Goal: Find specific page/section: Find specific page/section

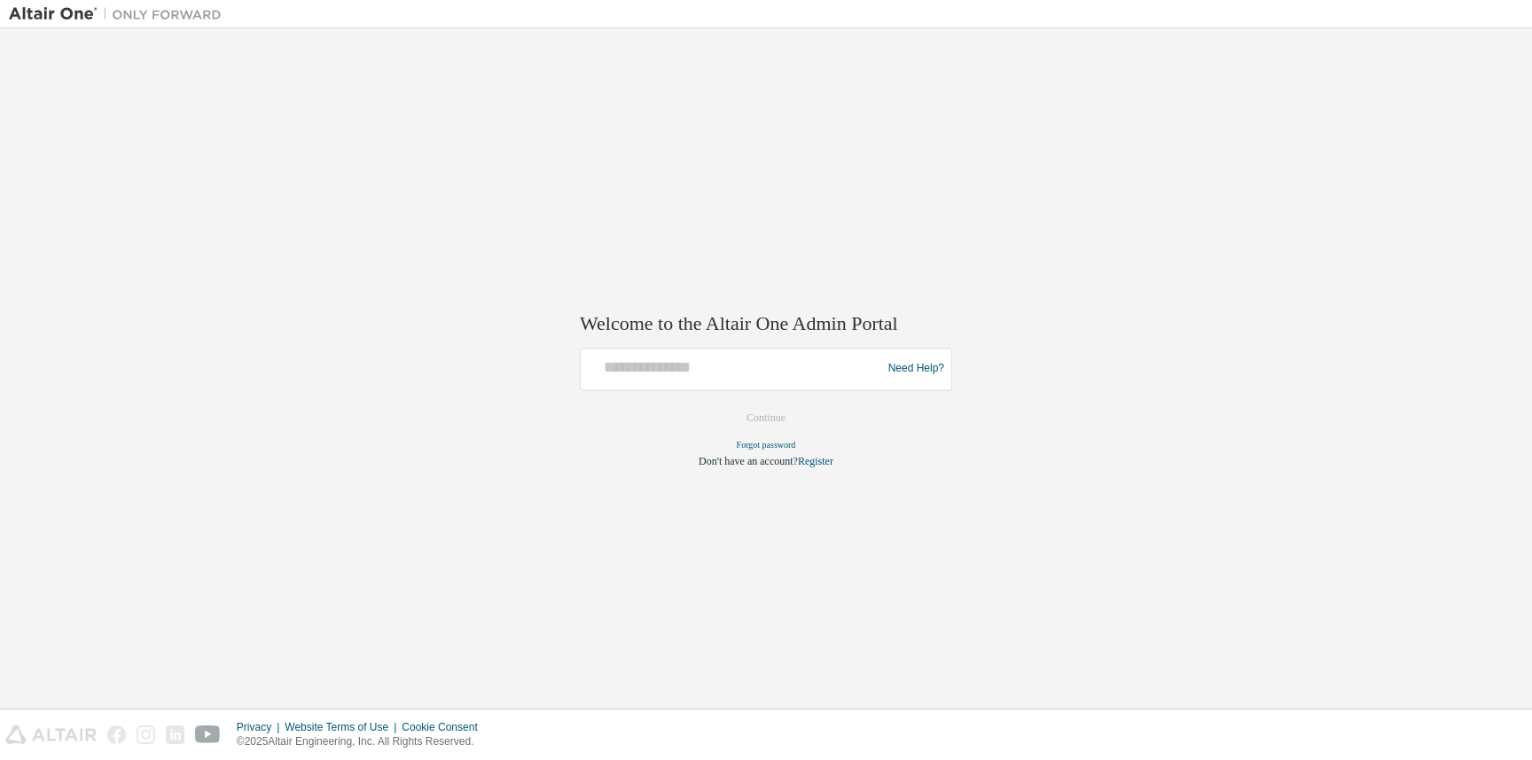
click at [619, 383] on div at bounding box center [734, 369] width 292 height 34
click at [619, 363] on input "text" at bounding box center [734, 365] width 292 height 26
type input "**********"
click at [781, 453] on form "**********" at bounding box center [766, 407] width 372 height 121
click at [769, 429] on button "Continue" at bounding box center [766, 417] width 76 height 27
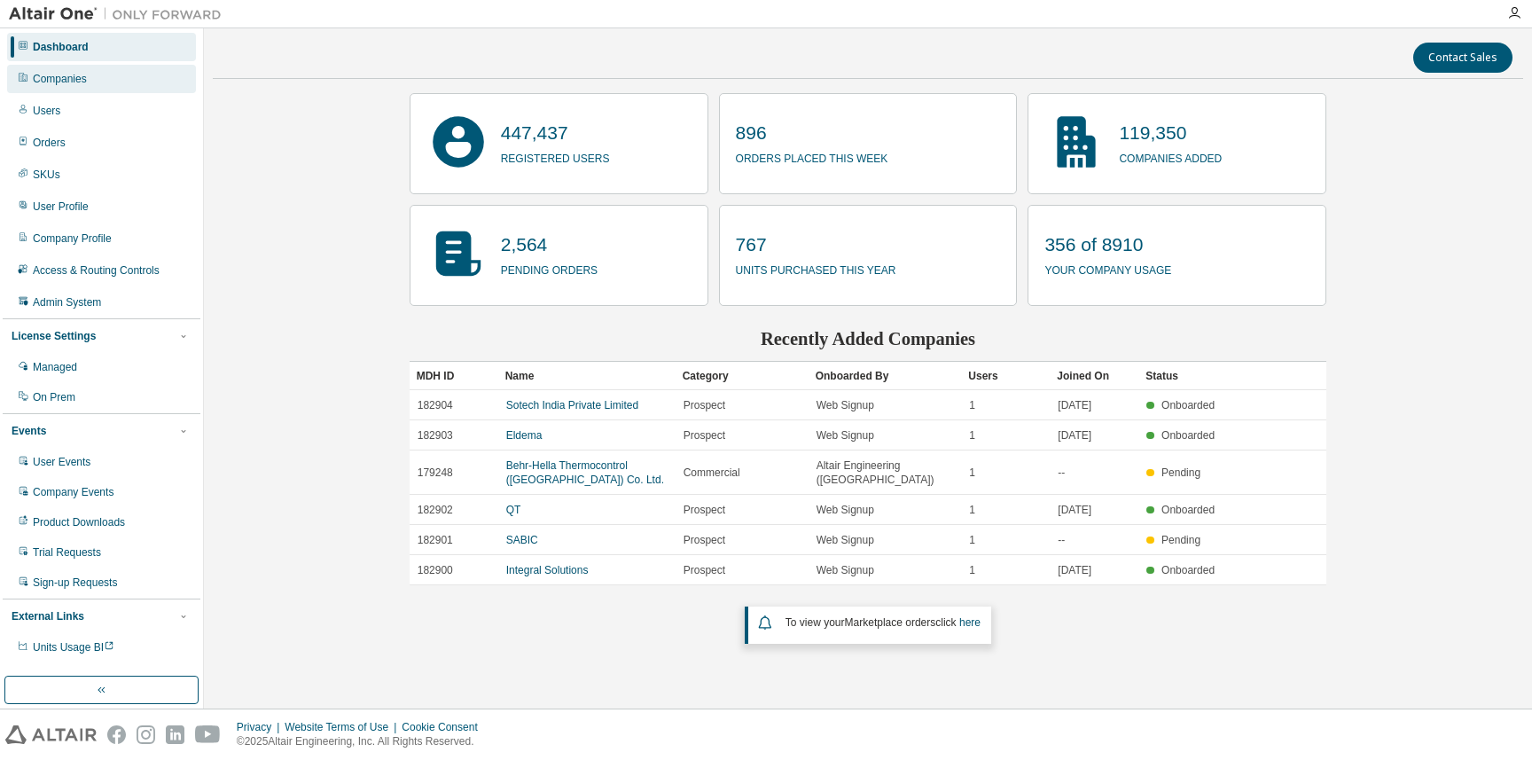
click at [86, 85] on div "Companies" at bounding box center [60, 79] width 54 height 14
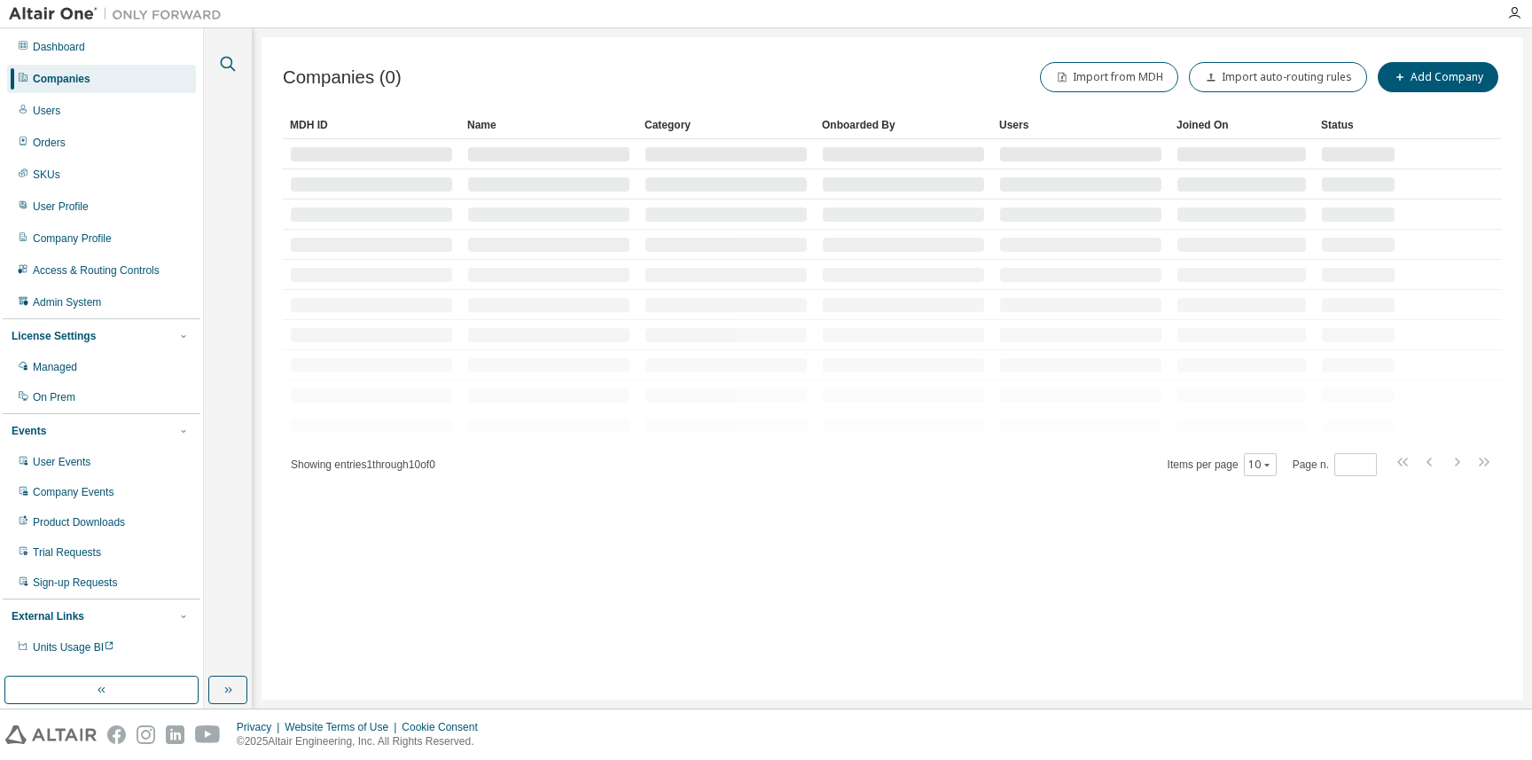
click at [223, 59] on icon "button" at bounding box center [228, 64] width 15 height 15
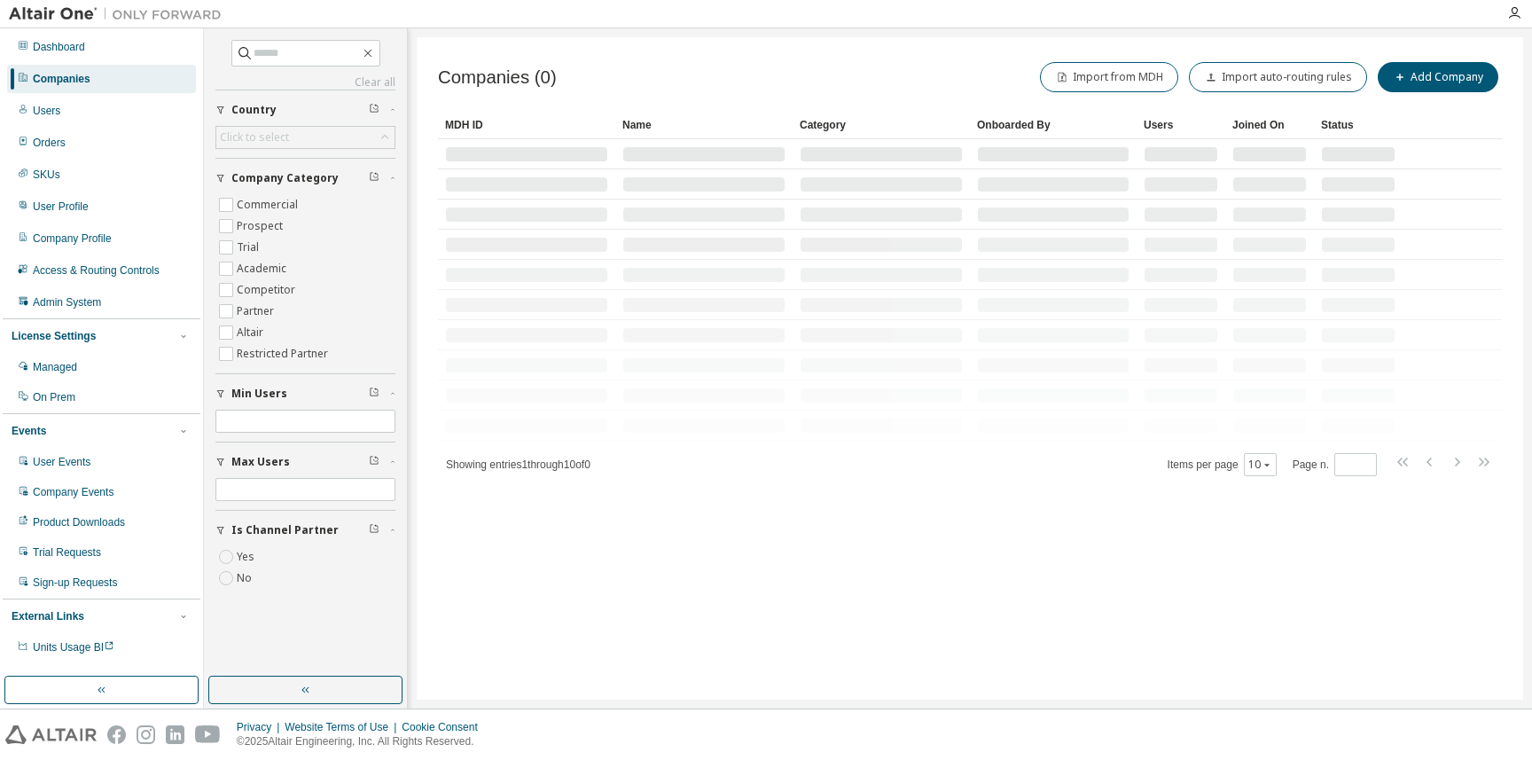
click at [274, 35] on div "Clear all Is Channel Partner Yes No Max Users Min Users Company Category Commer…" at bounding box center [306, 352] width 198 height 643
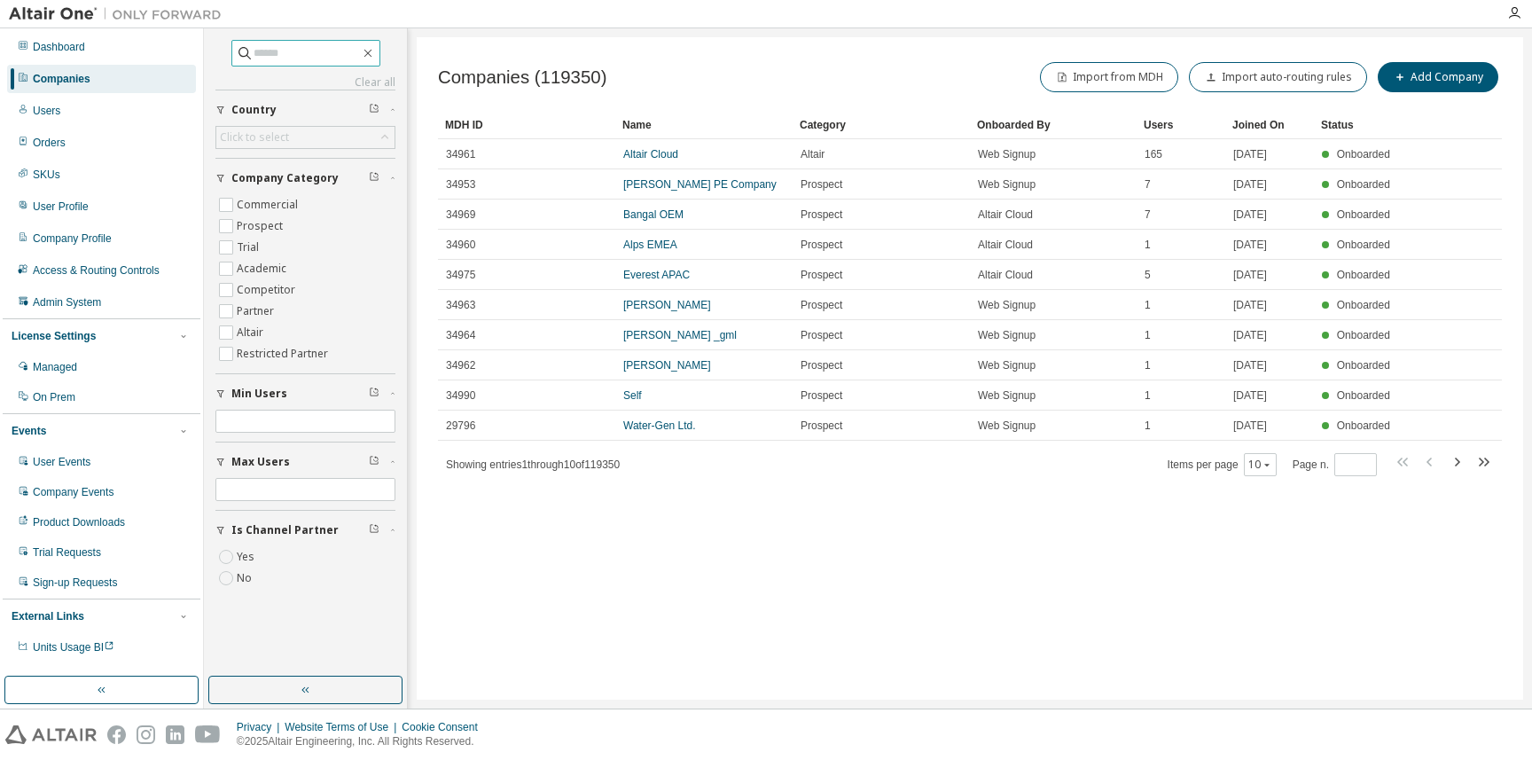
click at [274, 54] on input "text" at bounding box center [307, 53] width 106 height 18
type input "**********"
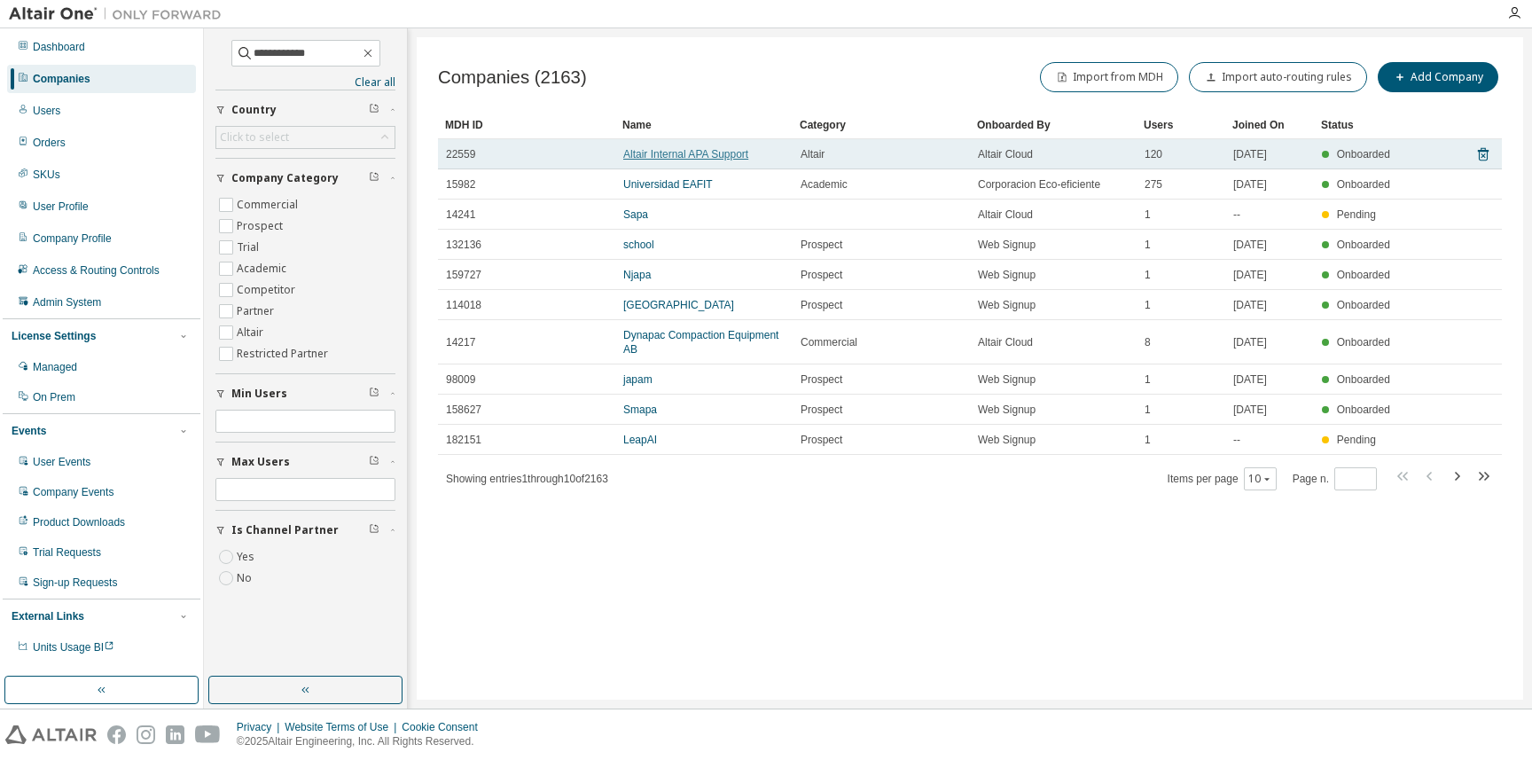
click at [654, 152] on link "Altair Internal APA Support" at bounding box center [685, 154] width 125 height 12
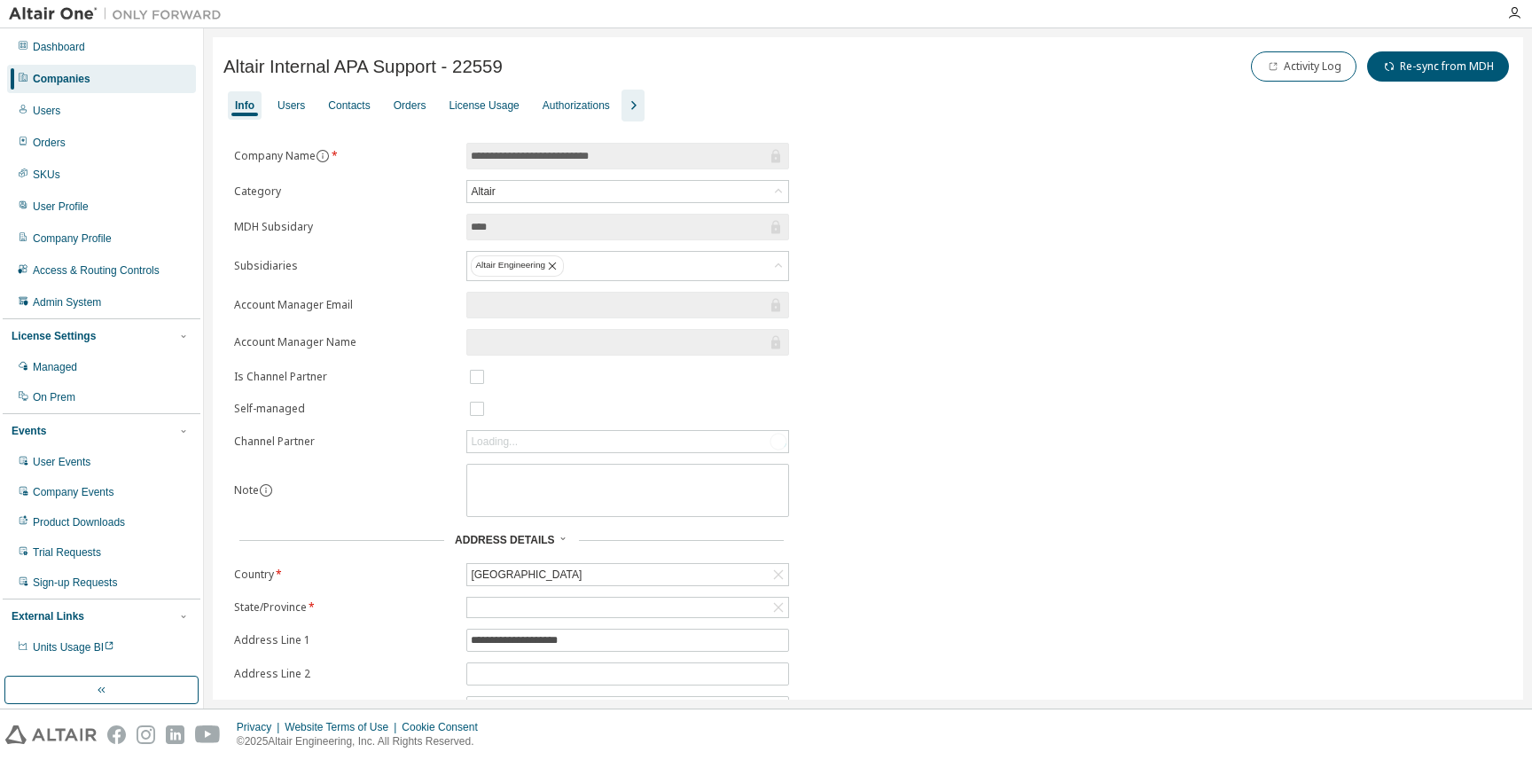
click at [644, 102] on icon "button" at bounding box center [632, 105] width 21 height 21
click at [758, 109] on div "Groups" at bounding box center [746, 105] width 35 height 14
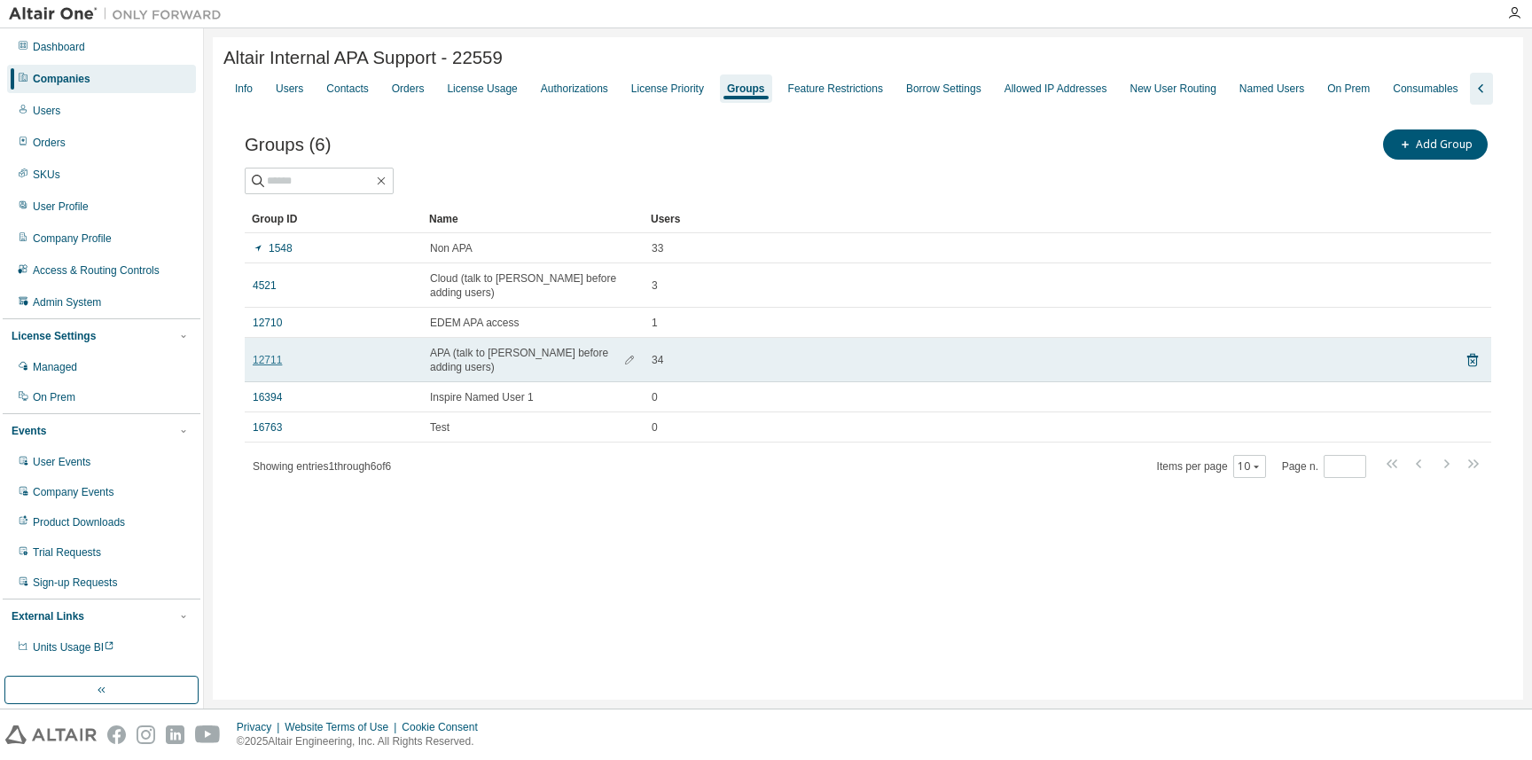
click at [265, 367] on link "12711" at bounding box center [267, 360] width 29 height 14
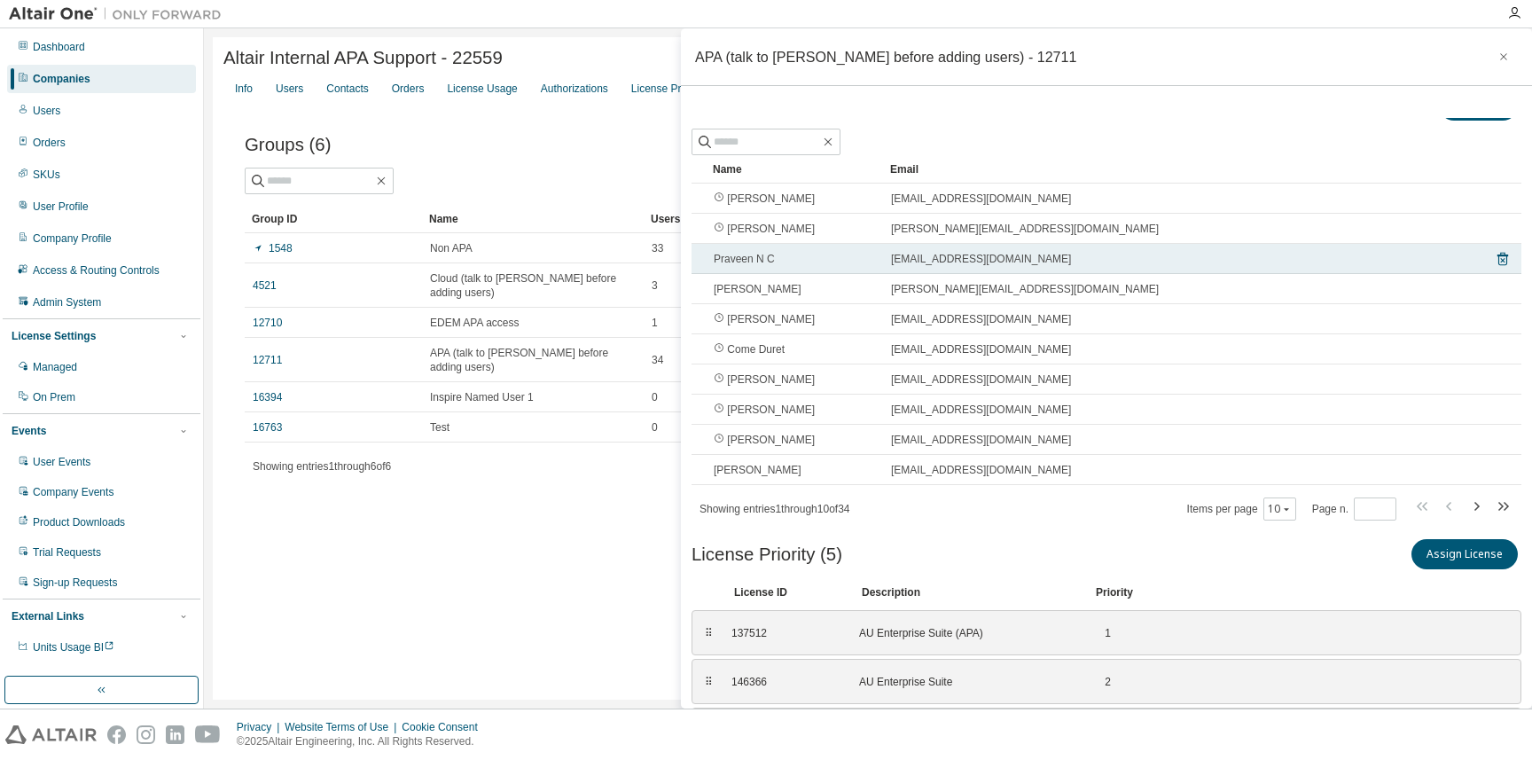
scroll to position [30, 0]
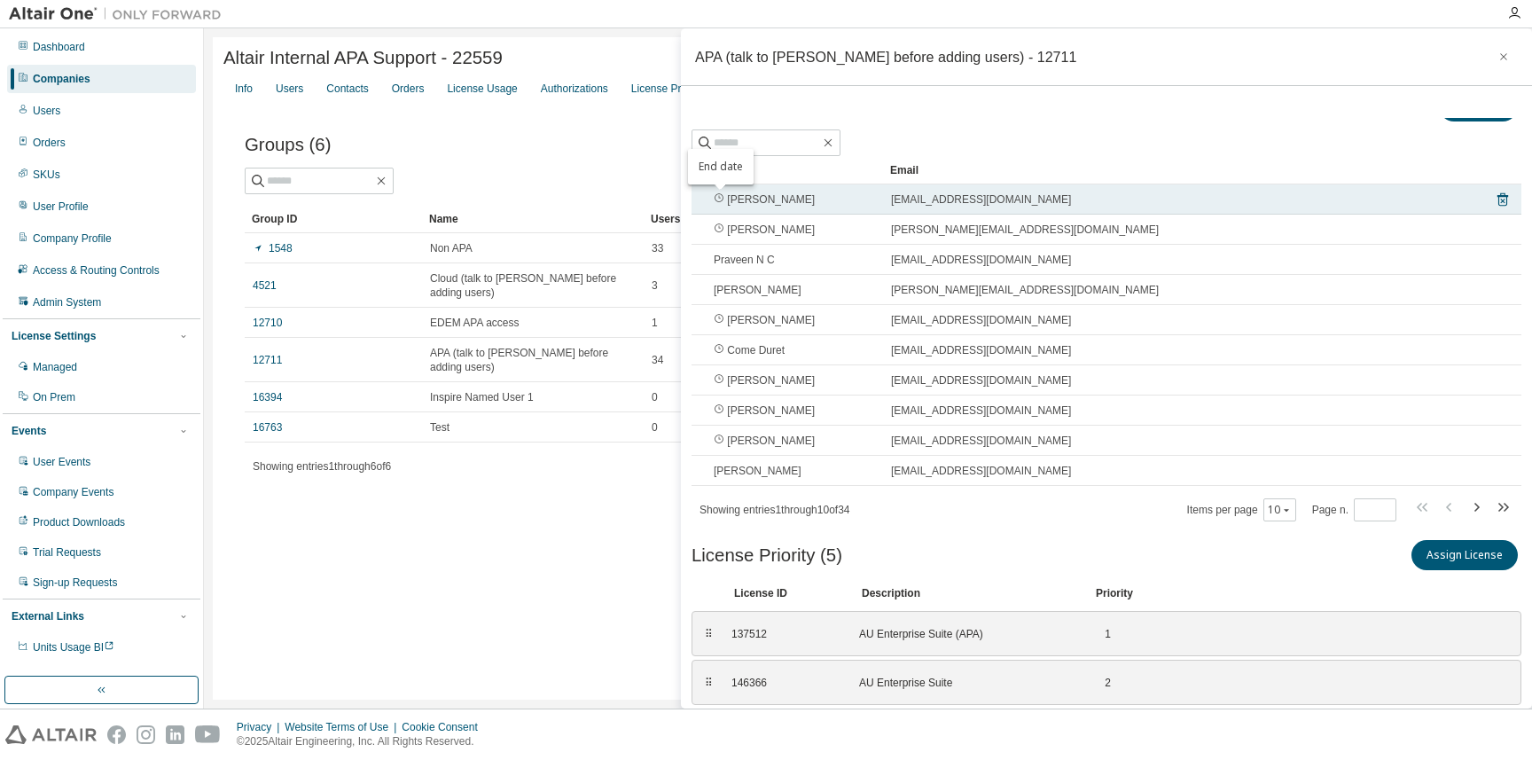
click at [839, 186] on td "chandrakumar manavalan" at bounding box center [794, 199] width 177 height 30
click at [815, 193] on span "chandrakumar manavalan" at bounding box center [764, 199] width 101 height 14
click at [973, 197] on span "chandm@asiapac.altair.com" at bounding box center [981, 199] width 180 height 14
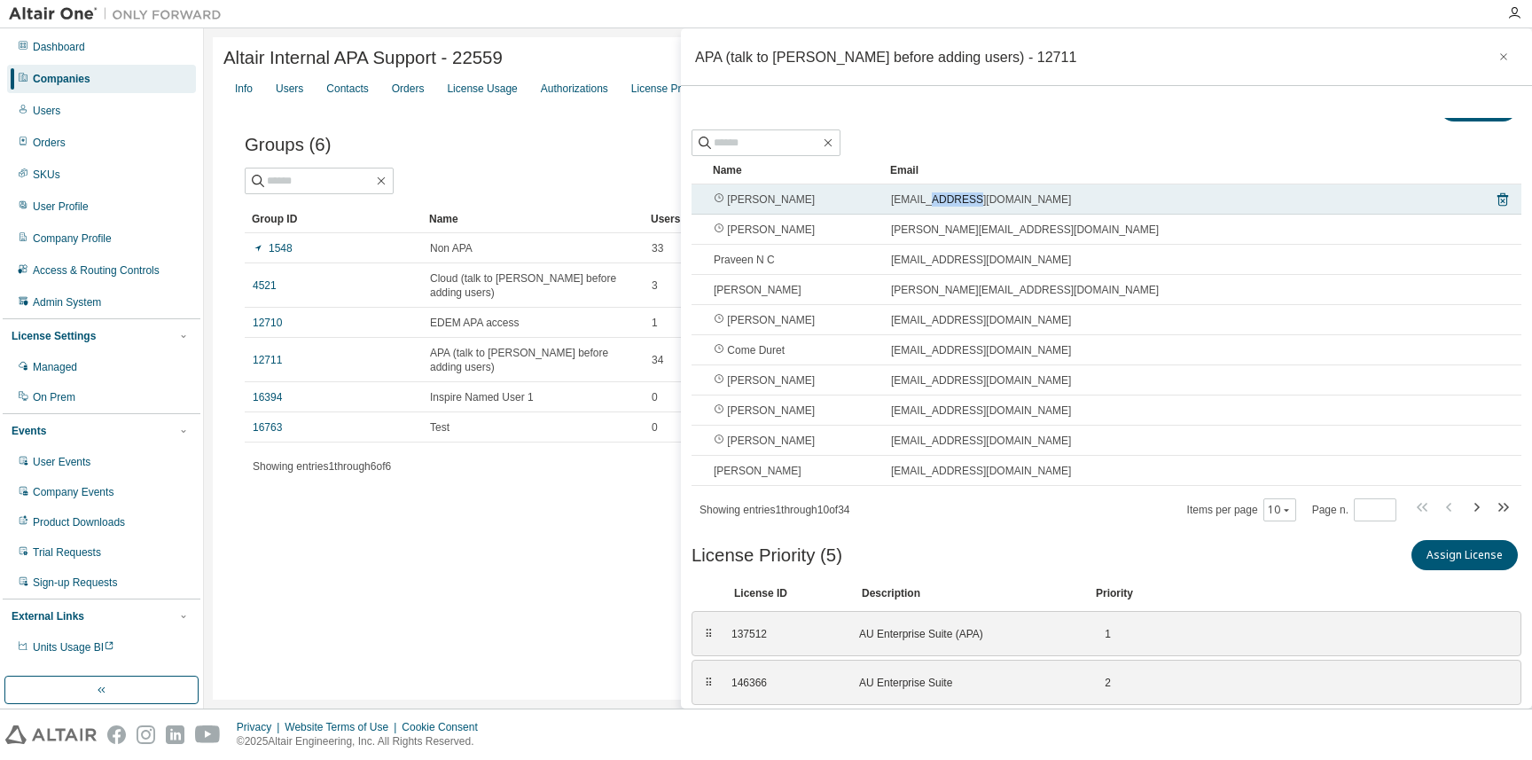
click at [973, 197] on span "chandm@asiapac.altair.com" at bounding box center [981, 199] width 180 height 14
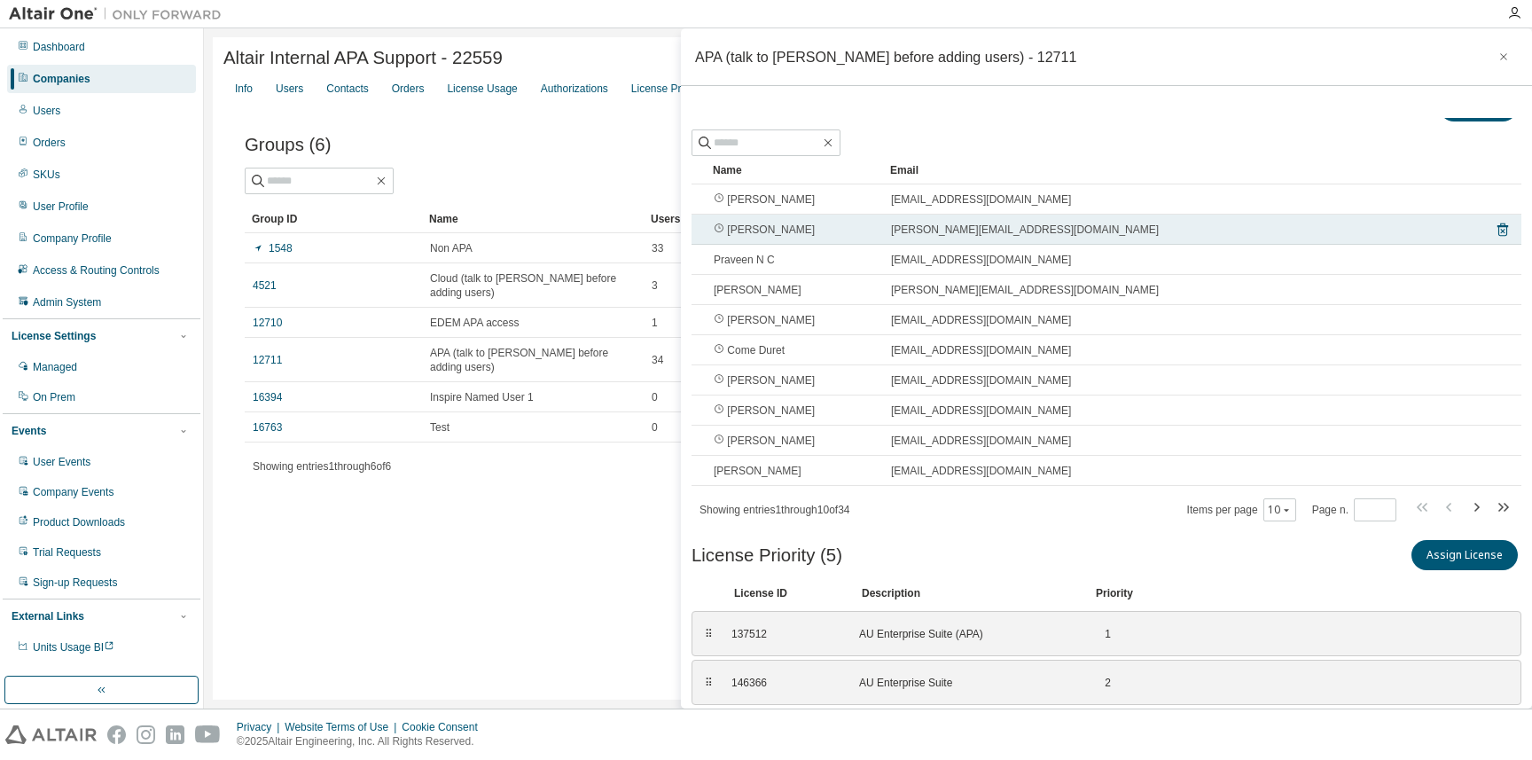
click at [744, 231] on span "Henrik Pahlitzsch" at bounding box center [764, 230] width 101 height 14
click at [721, 229] on icon "End date" at bounding box center [719, 228] width 11 height 11
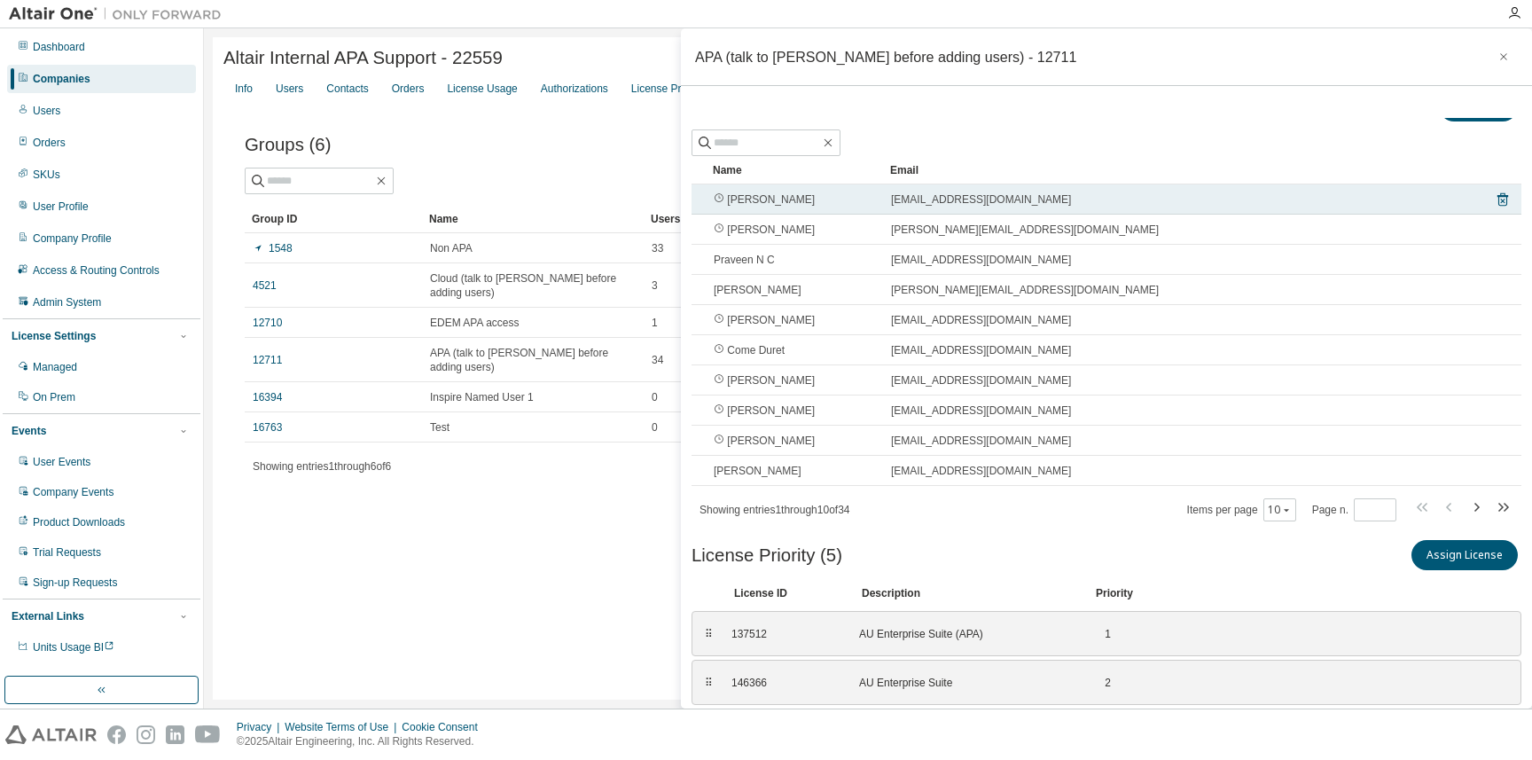
click at [777, 204] on span "chandrakumar manavalan" at bounding box center [764, 199] width 101 height 14
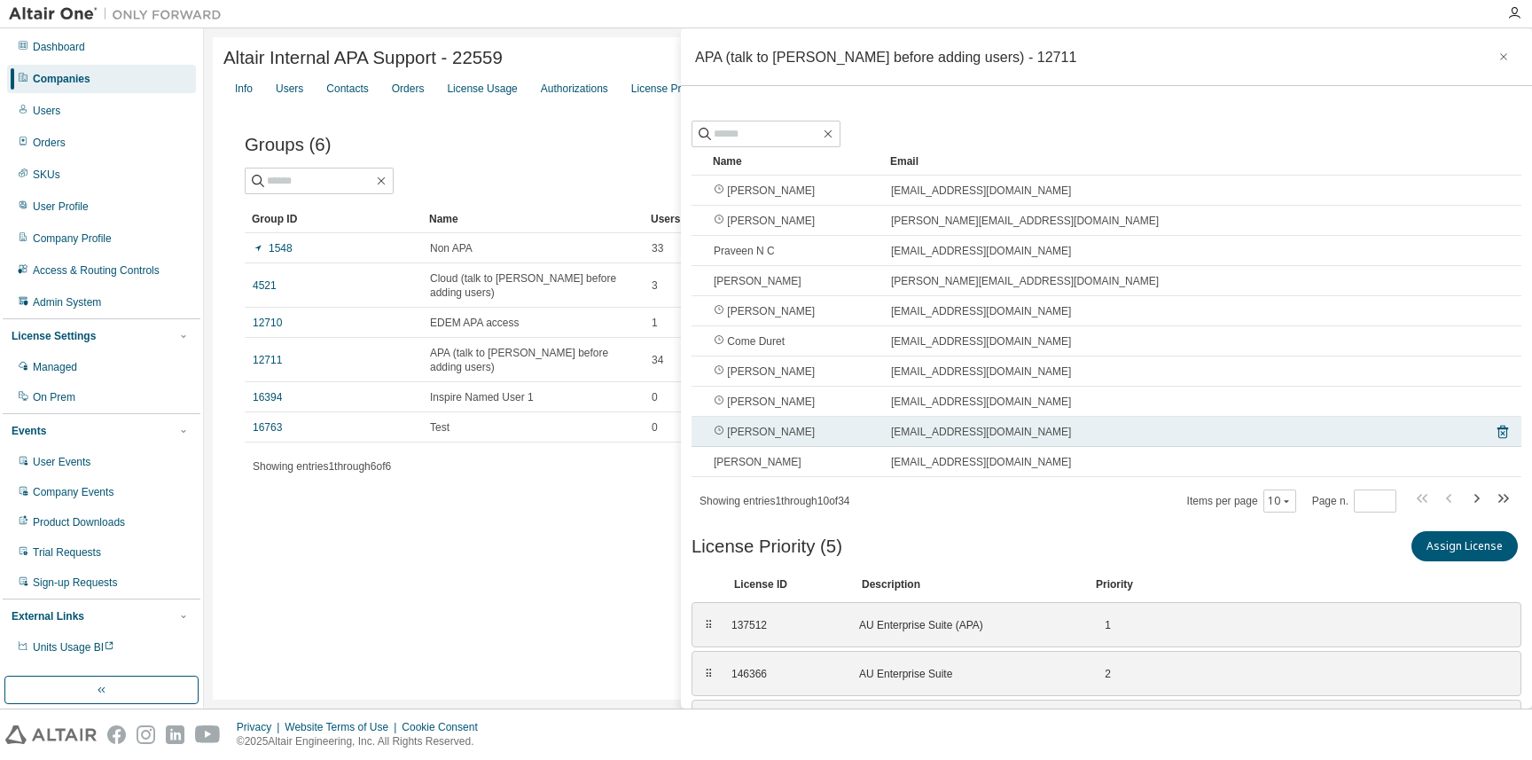
scroll to position [0, 0]
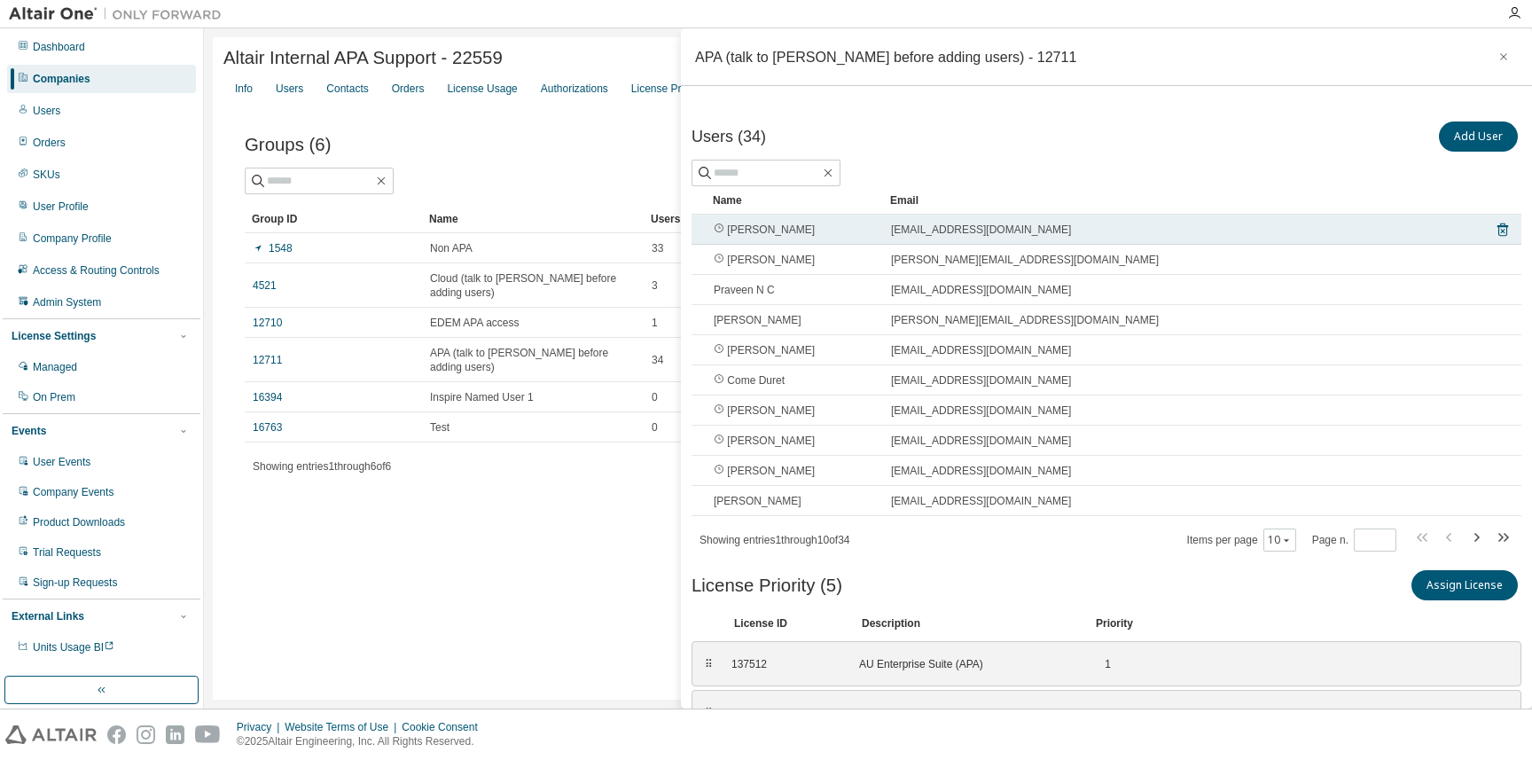
click at [720, 232] on icon "End date" at bounding box center [719, 228] width 11 height 11
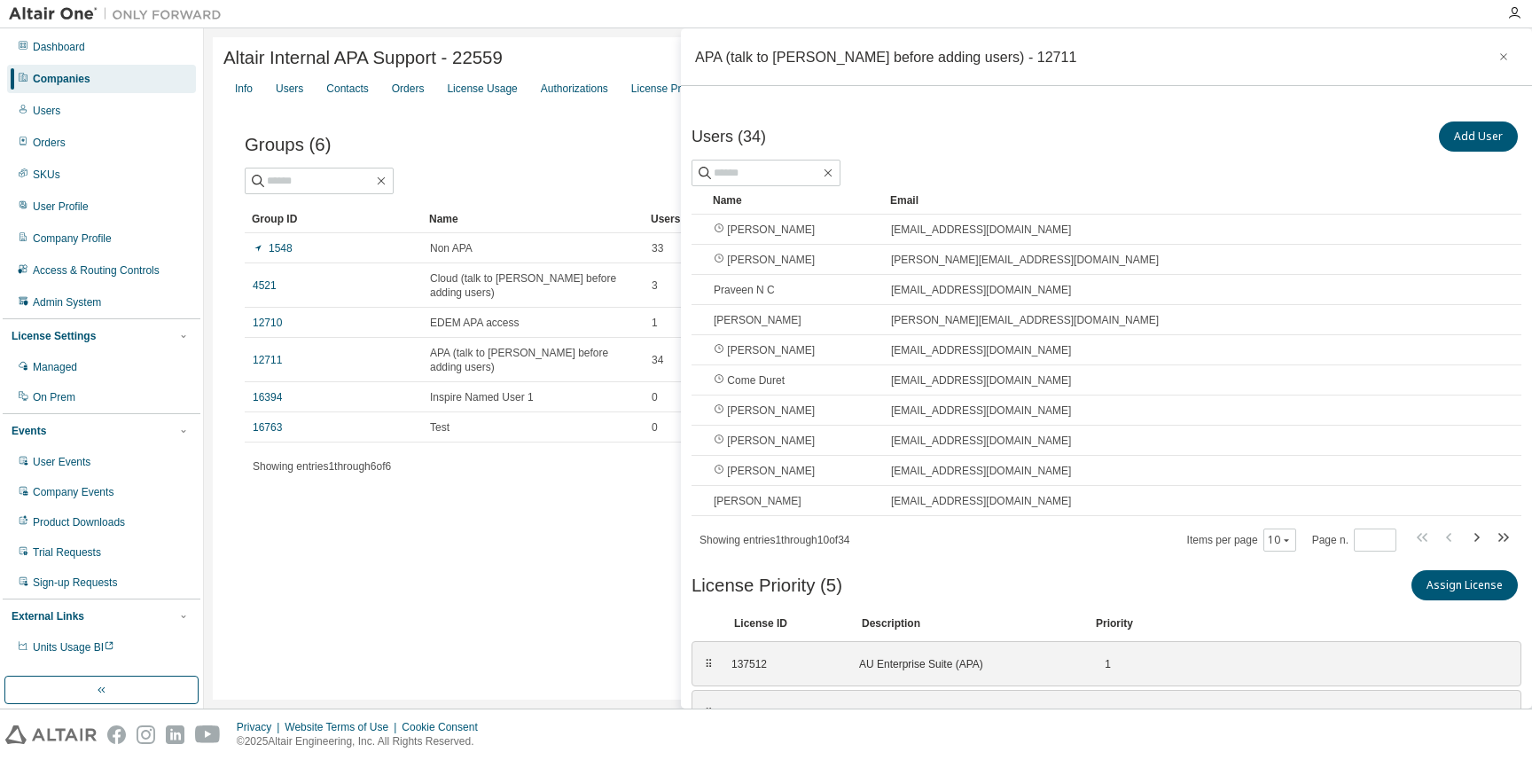
click at [675, 105] on div "Info Users Contacts Orders License Usage Authorizations License Priority Groups…" at bounding box center [867, 89] width 1289 height 32
click at [100, 118] on div "Users" at bounding box center [101, 111] width 189 height 28
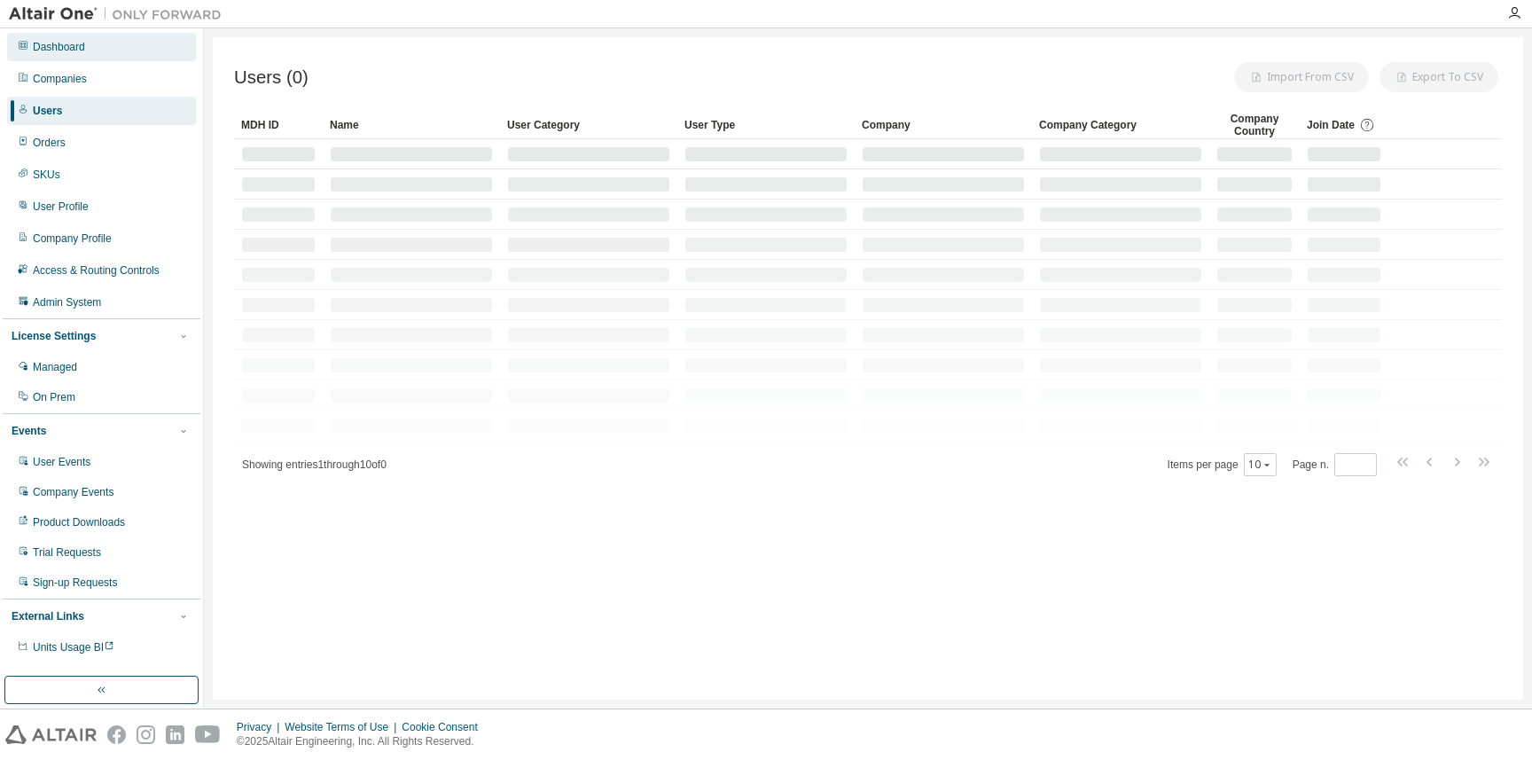
click at [105, 53] on div "Dashboard" at bounding box center [101, 47] width 189 height 28
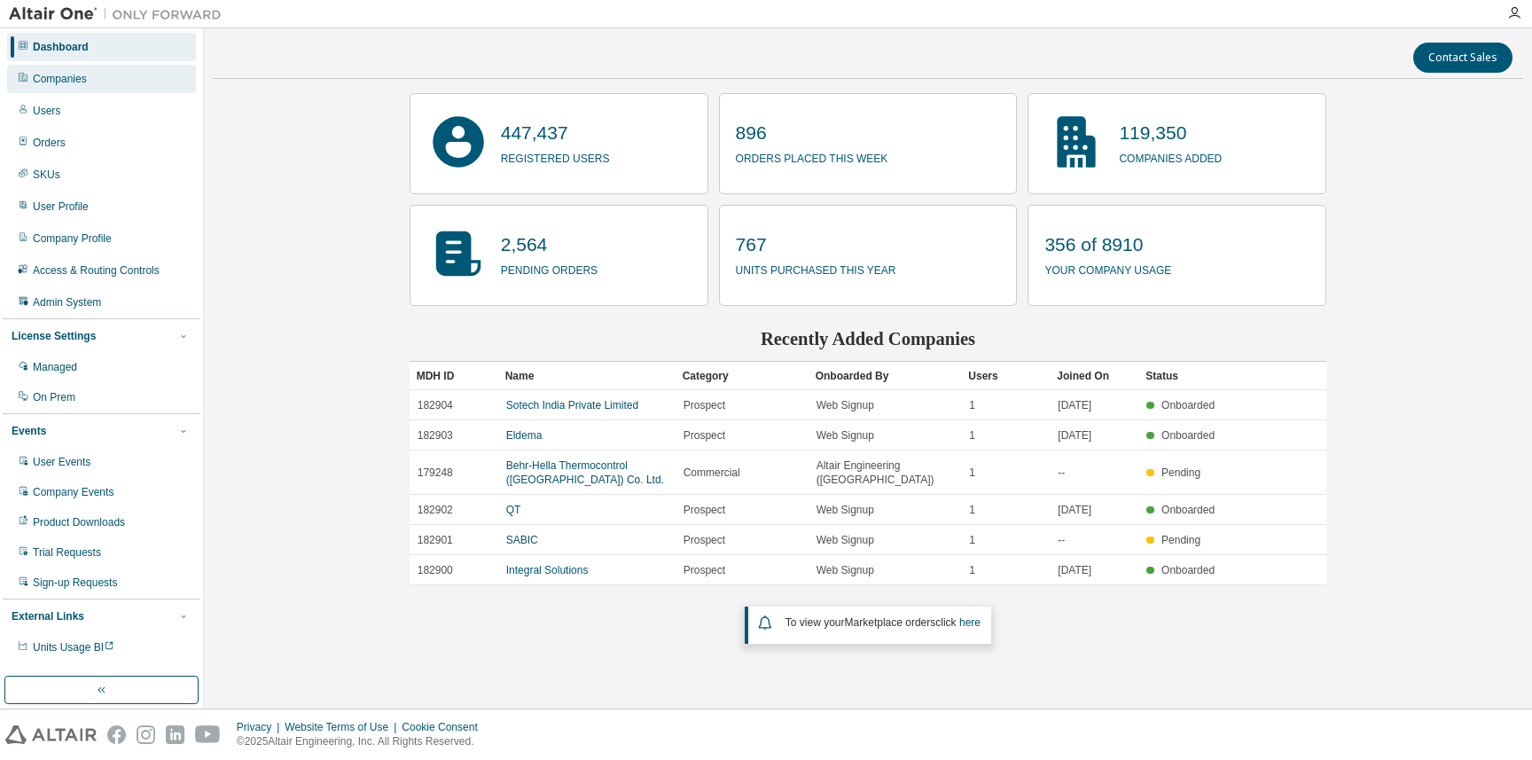
click at [62, 83] on div "Companies" at bounding box center [60, 79] width 54 height 14
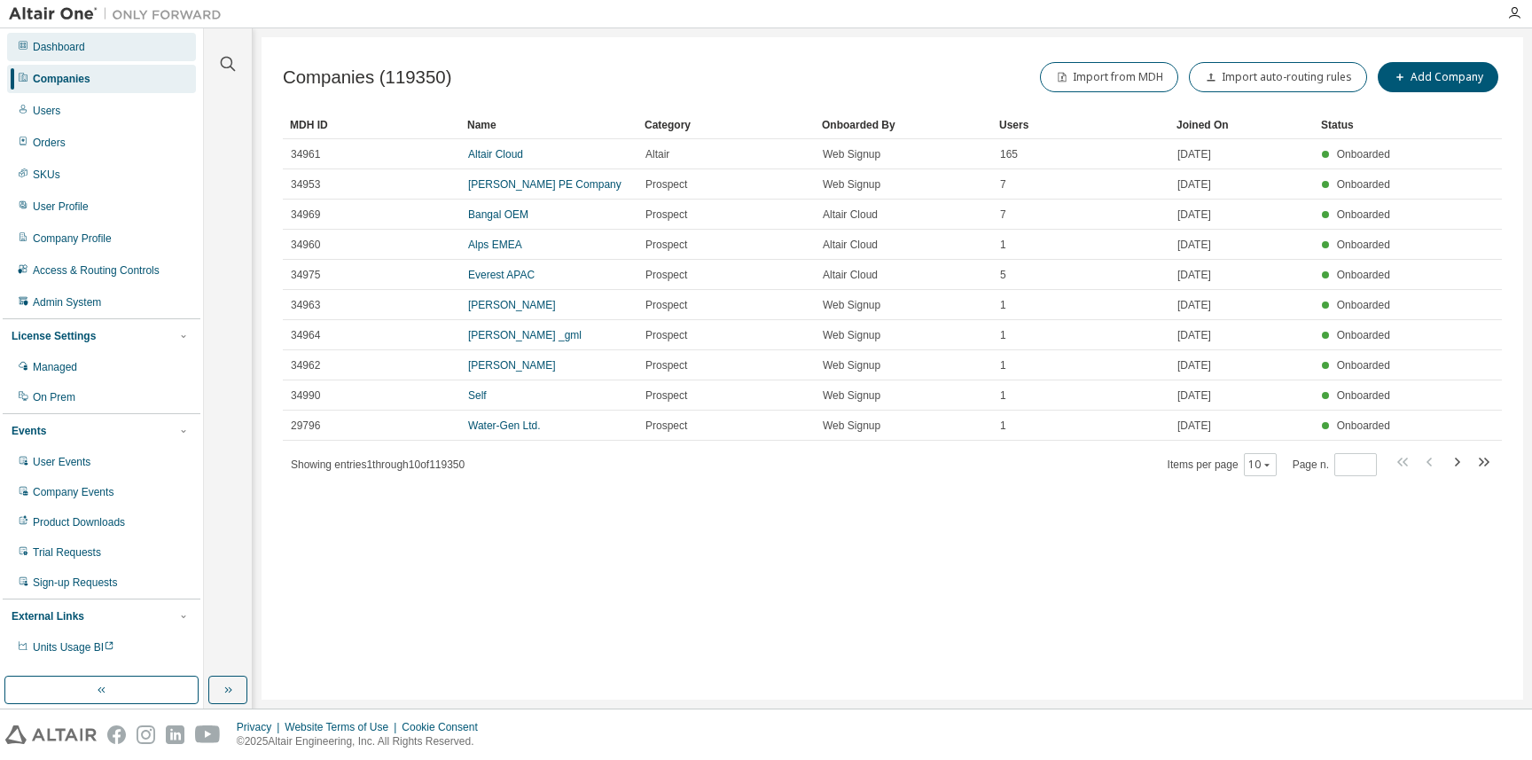
click at [147, 49] on div "Dashboard" at bounding box center [101, 47] width 189 height 28
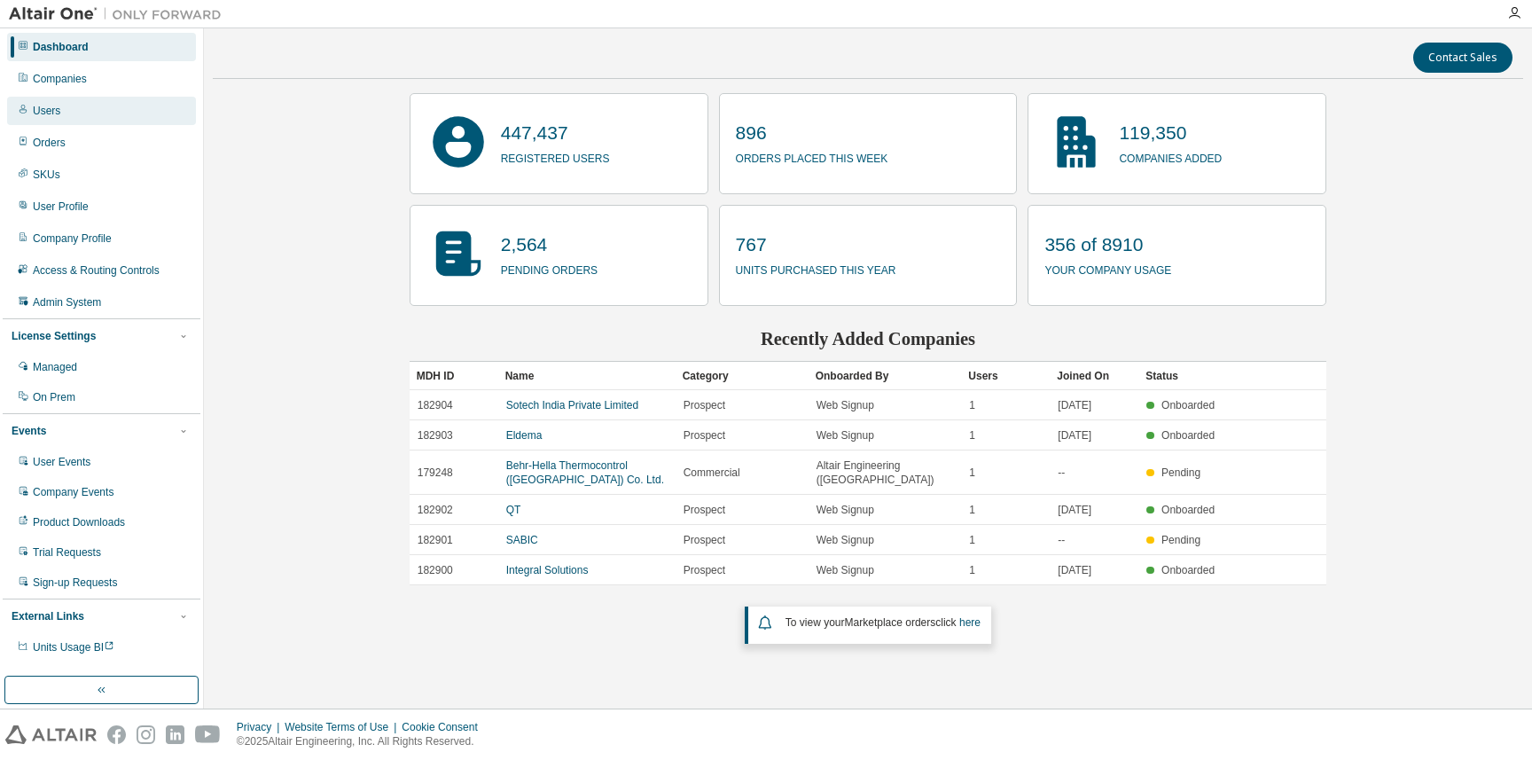
click at [75, 110] on div "Users" at bounding box center [101, 111] width 189 height 28
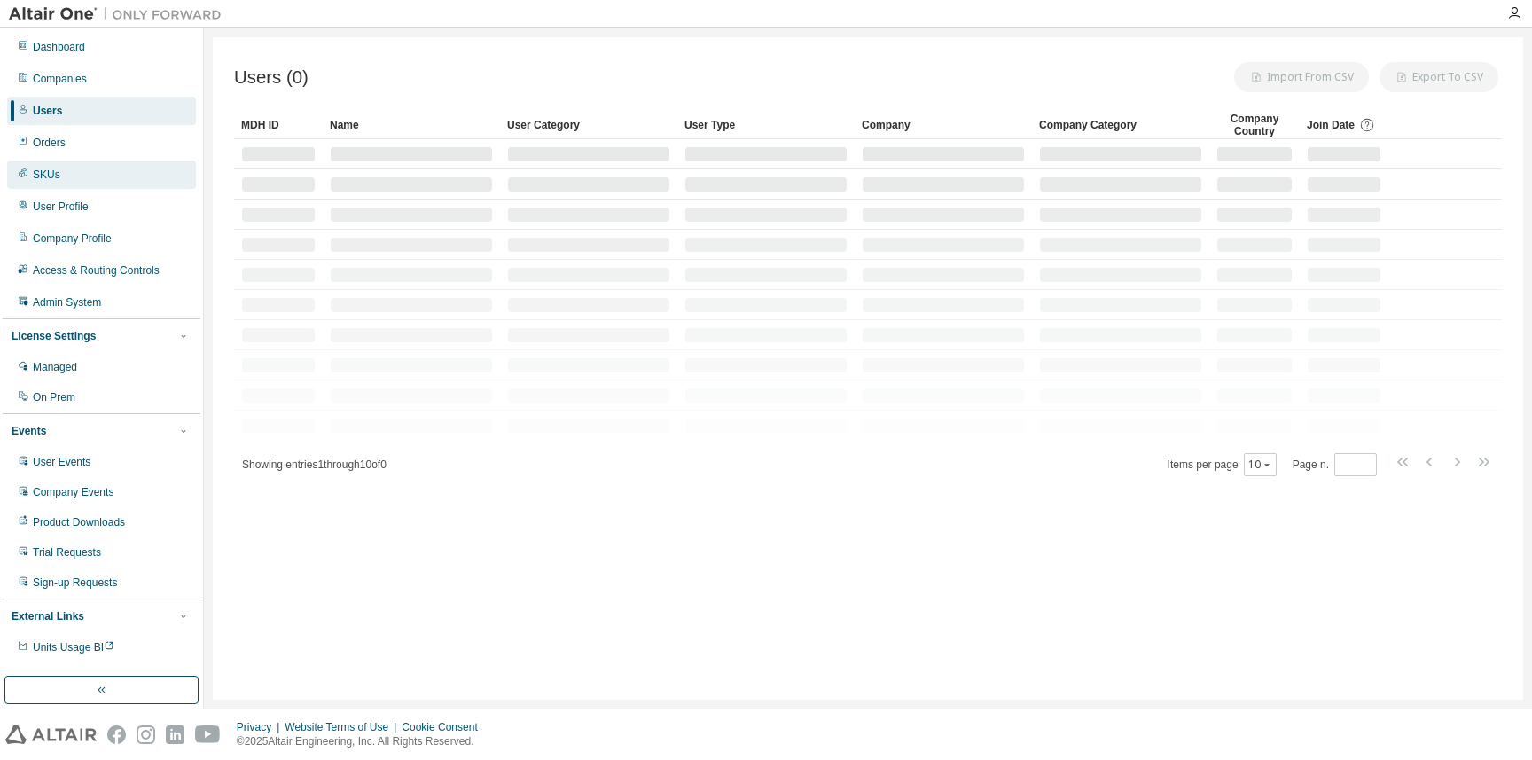
click at [158, 163] on div "SKUs" at bounding box center [101, 174] width 189 height 28
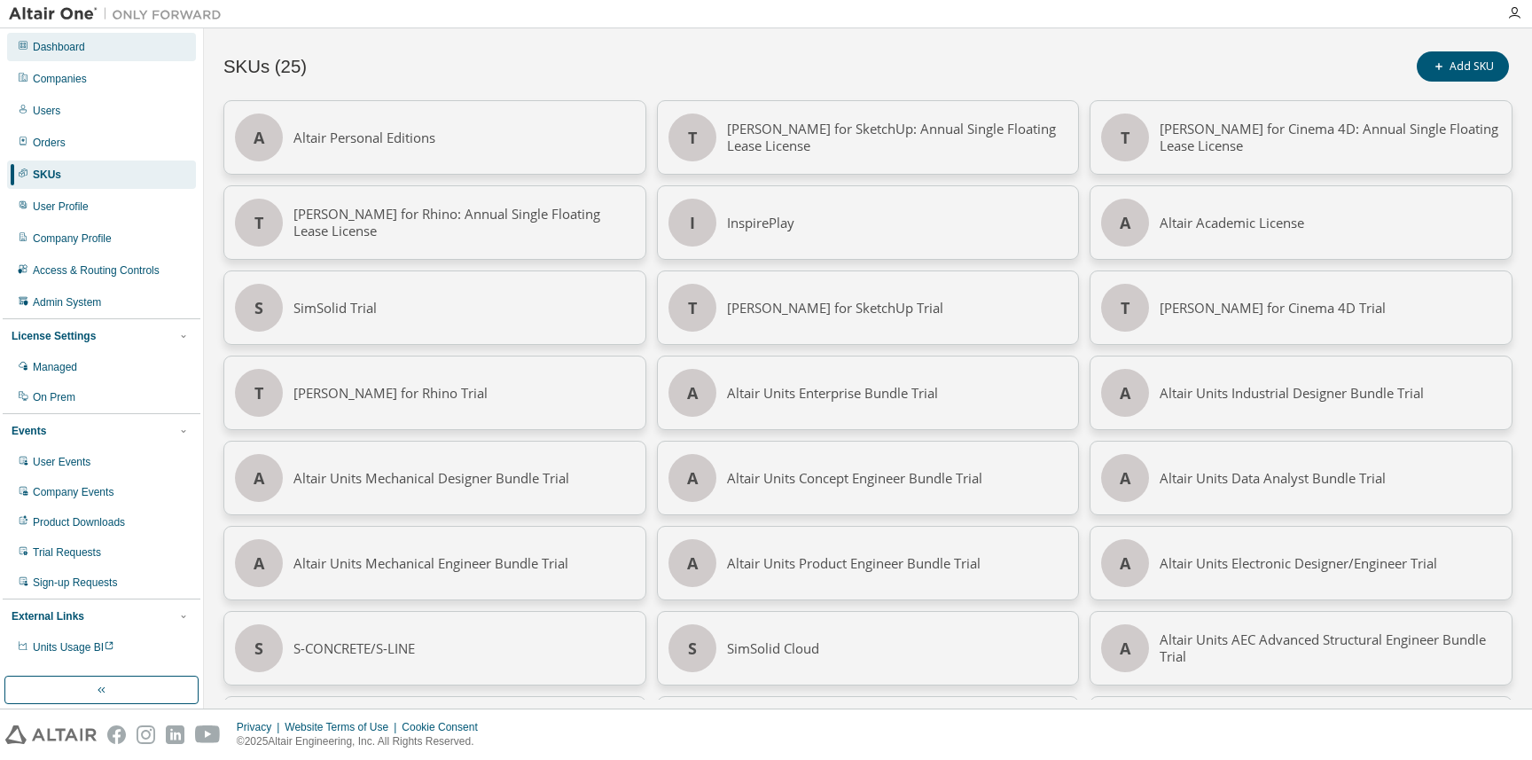
click at [102, 42] on div "Dashboard" at bounding box center [101, 47] width 189 height 28
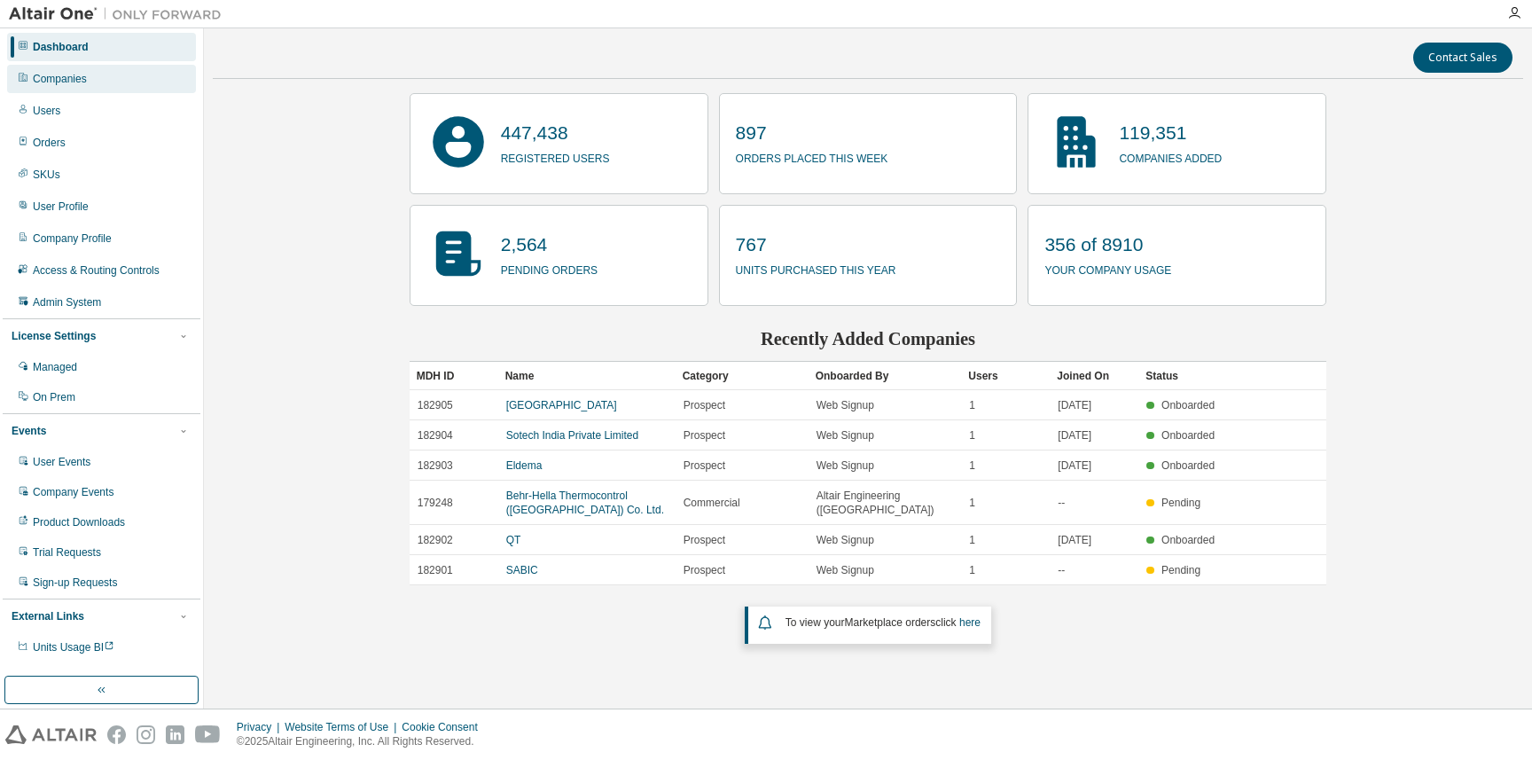
click at [104, 83] on div "Companies" at bounding box center [101, 79] width 189 height 28
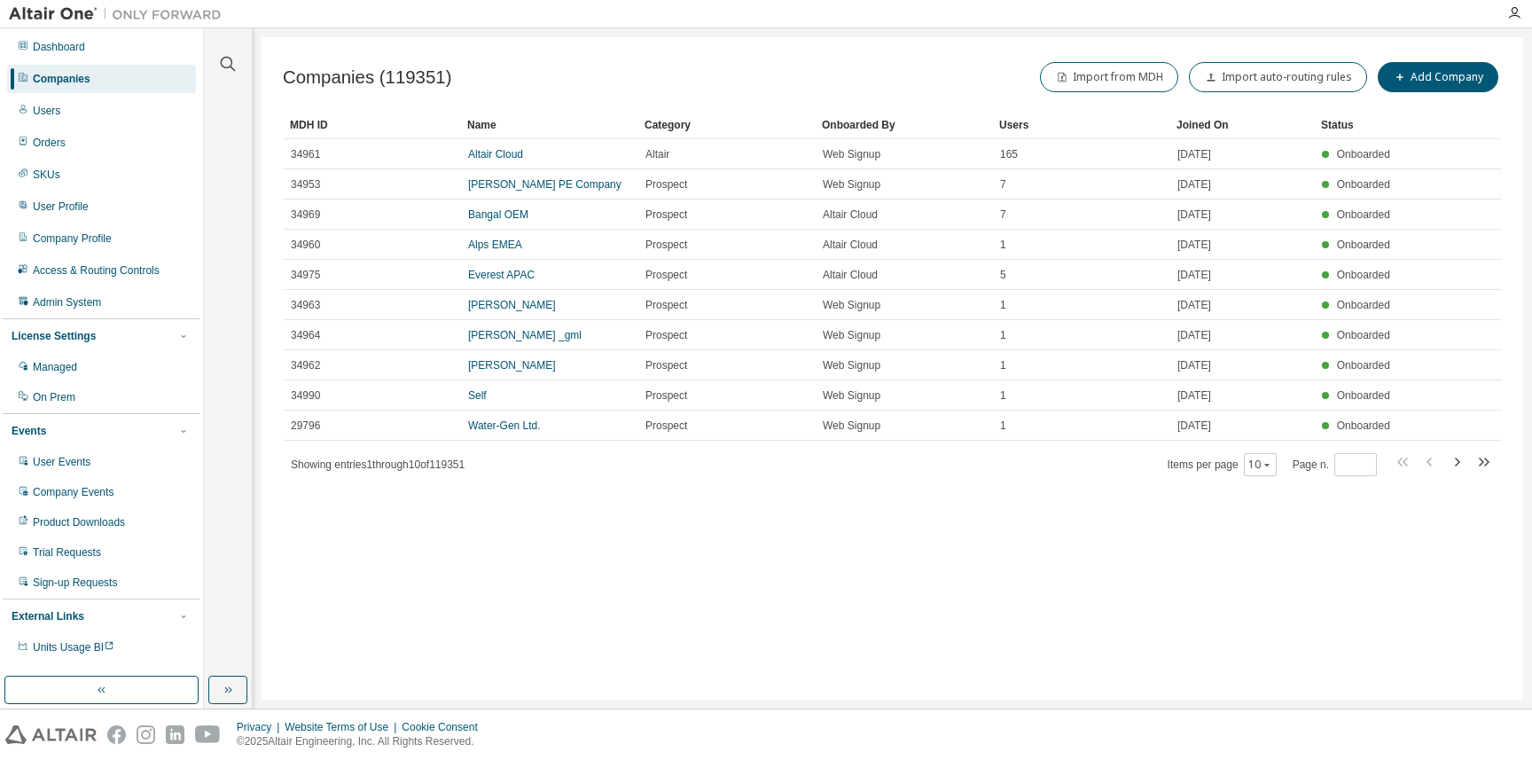
click at [107, 127] on div "Dashboard Companies Users Orders SKUs User Profile Company Profile Access & Rou…" at bounding box center [102, 347] width 198 height 632
click at [115, 117] on div "Users" at bounding box center [101, 111] width 189 height 28
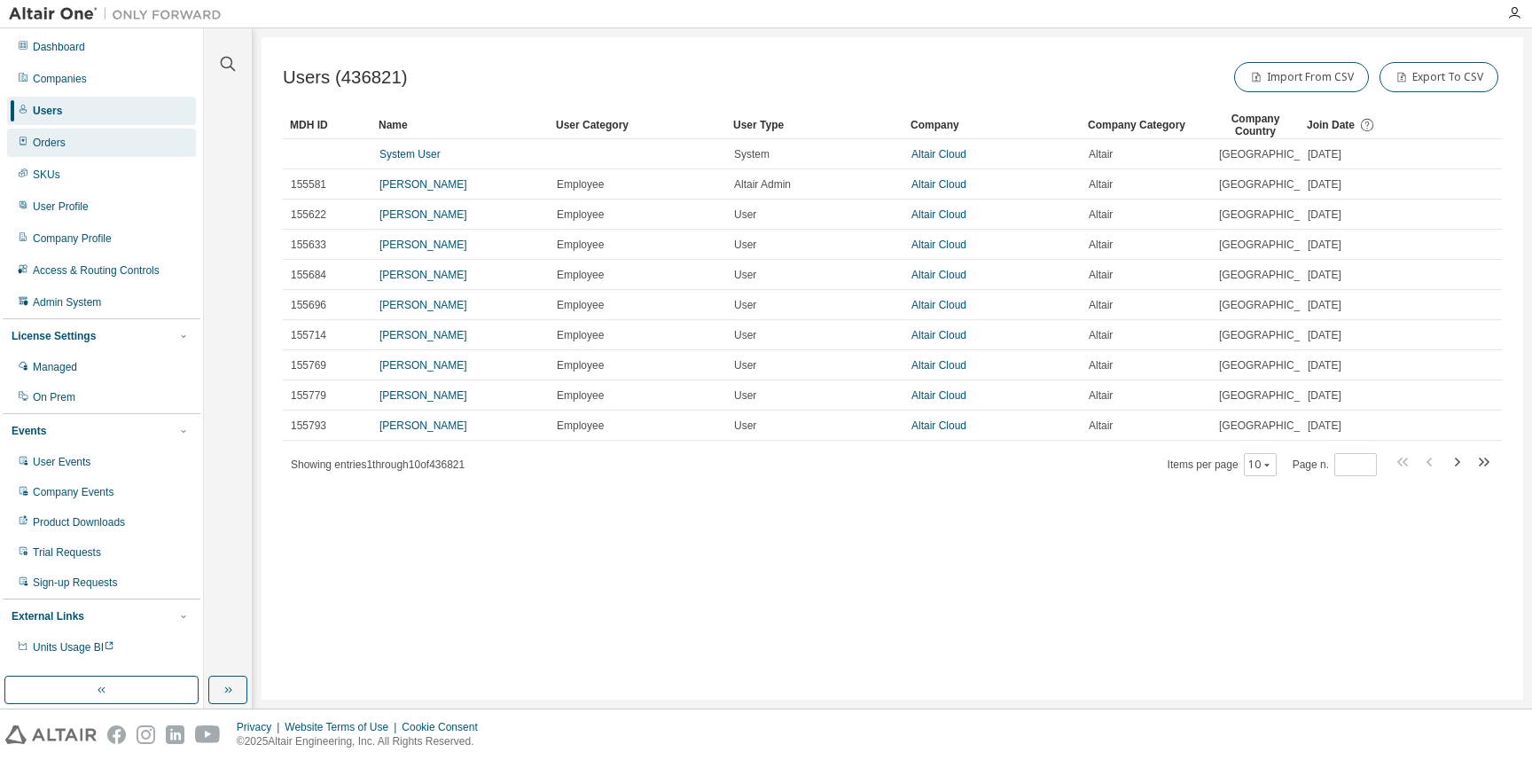
click at [116, 144] on div "Orders" at bounding box center [101, 143] width 189 height 28
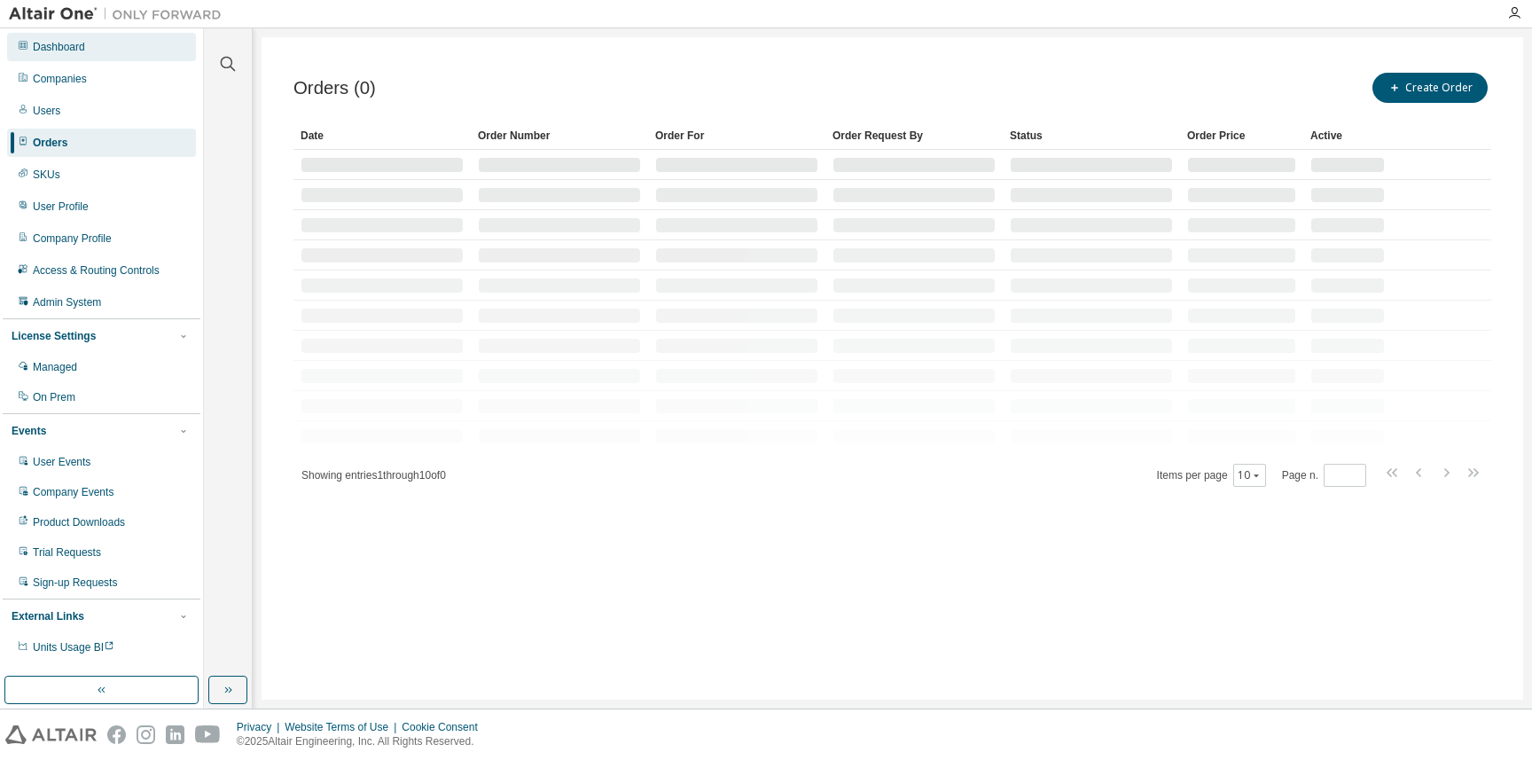
click at [93, 42] on div "Dashboard" at bounding box center [101, 47] width 189 height 28
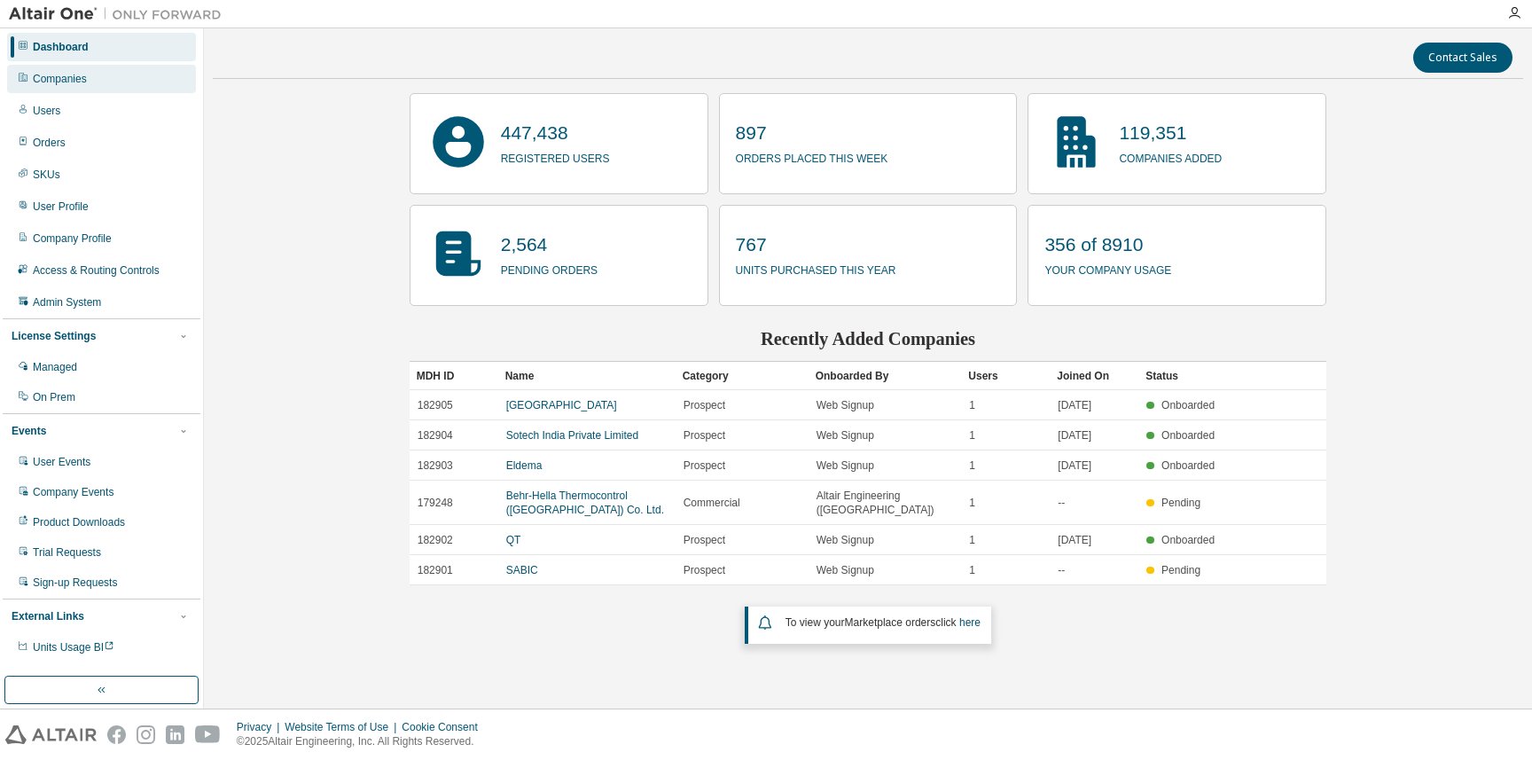
click at [72, 89] on div "Companies" at bounding box center [101, 79] width 189 height 28
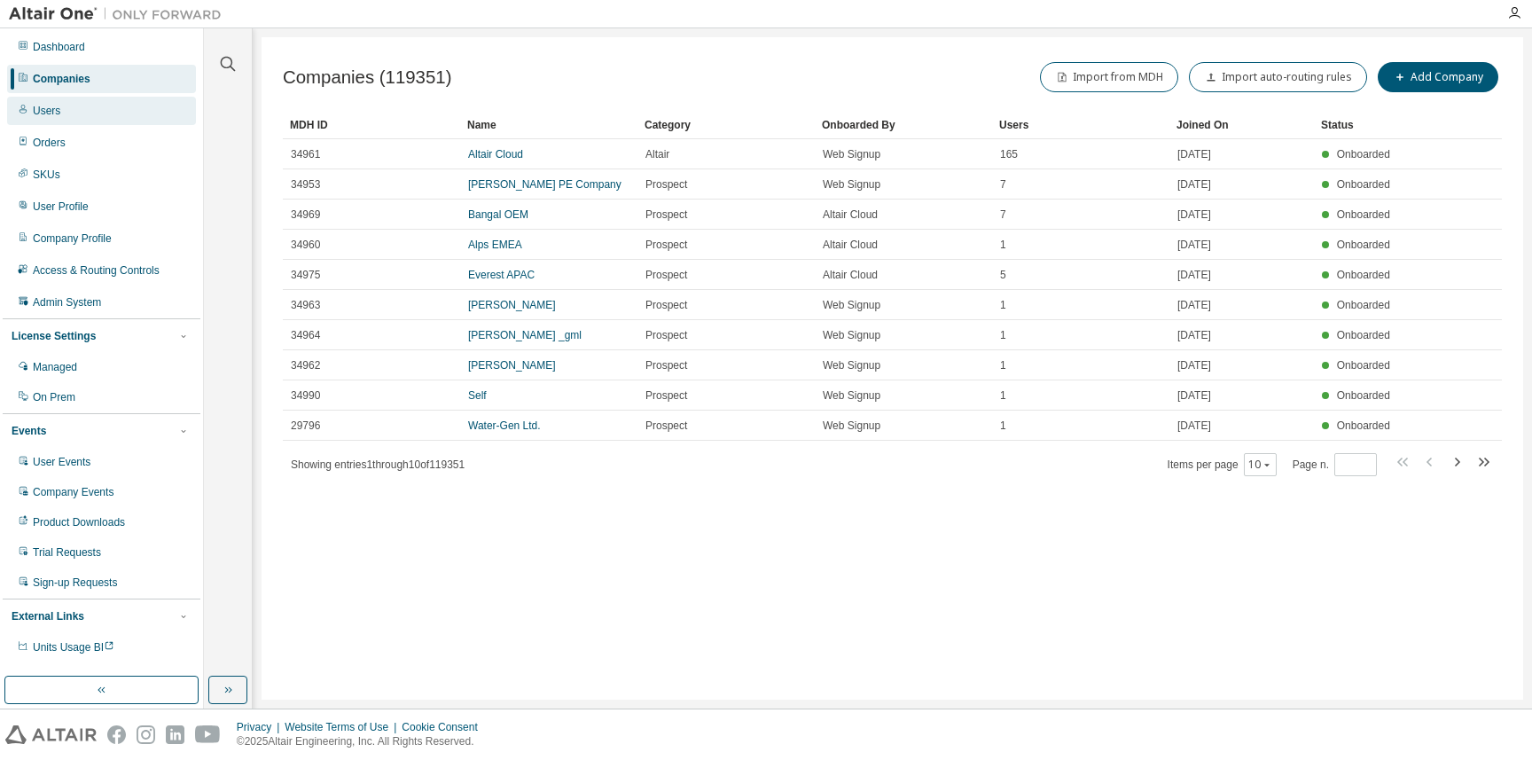
click at [90, 110] on div "Users" at bounding box center [101, 111] width 189 height 28
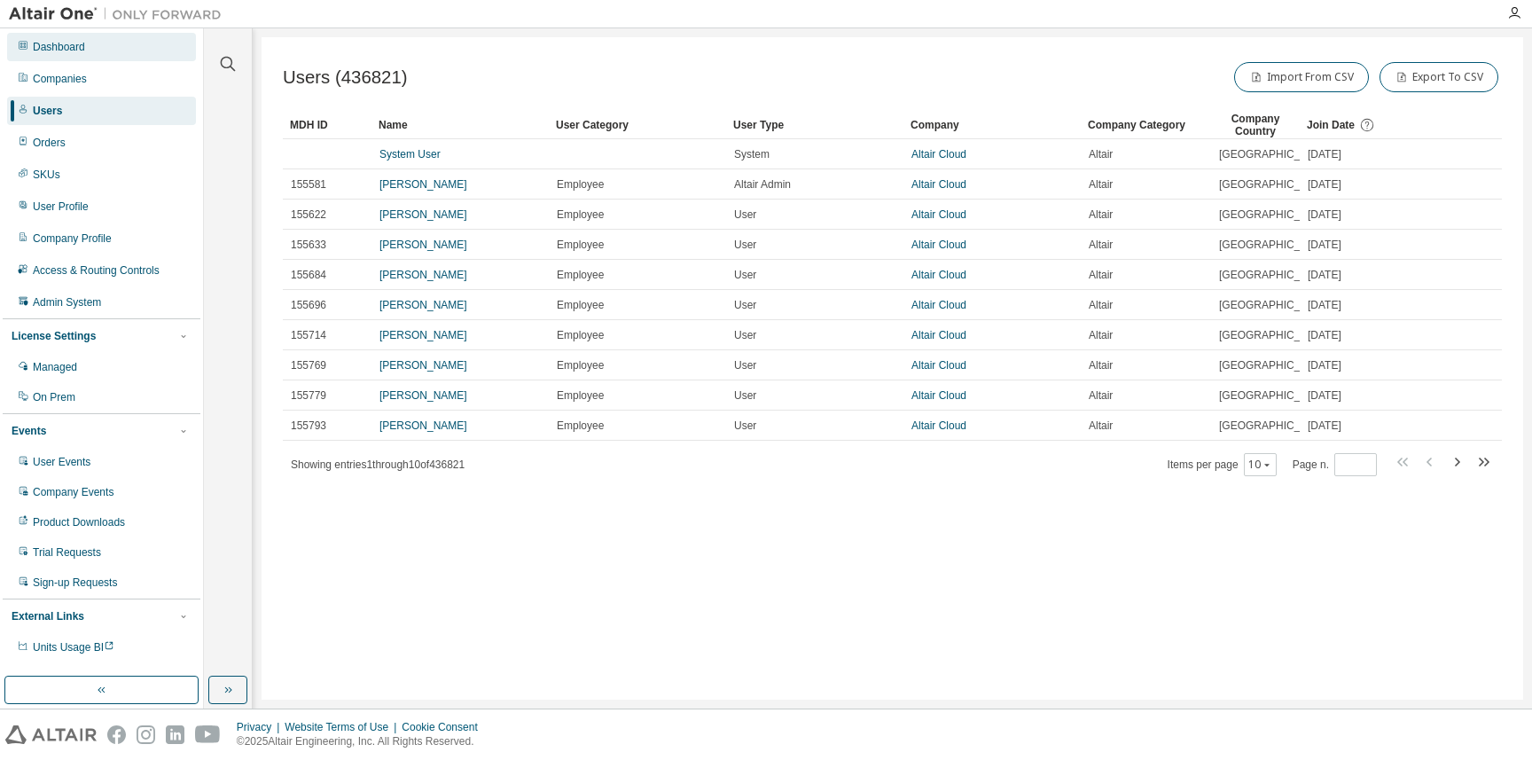
click at [74, 44] on div "Dashboard" at bounding box center [59, 47] width 52 height 14
